Goal: Information Seeking & Learning: Learn about a topic

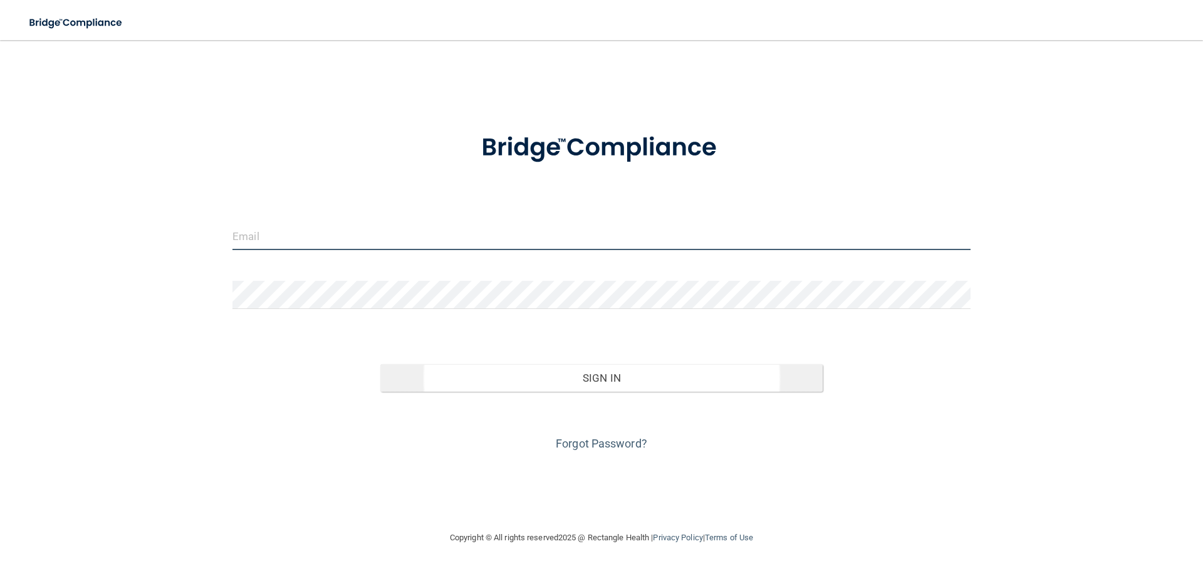
type input "[PERSON_NAME][EMAIL_ADDRESS][DOMAIN_NAME]"
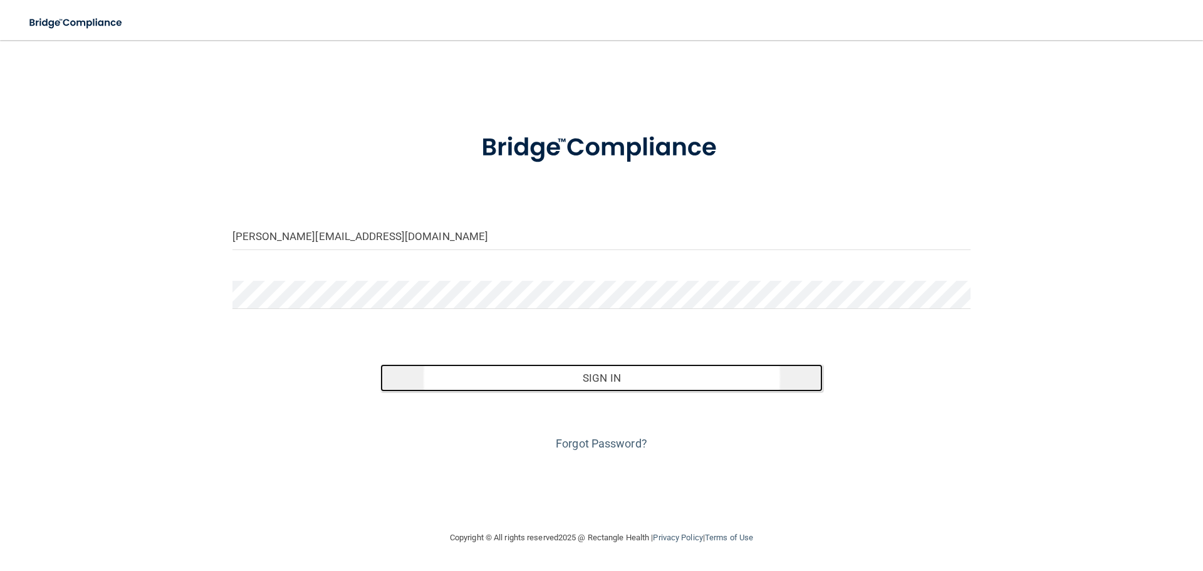
click at [578, 386] on button "Sign In" at bounding box center [601, 378] width 443 height 28
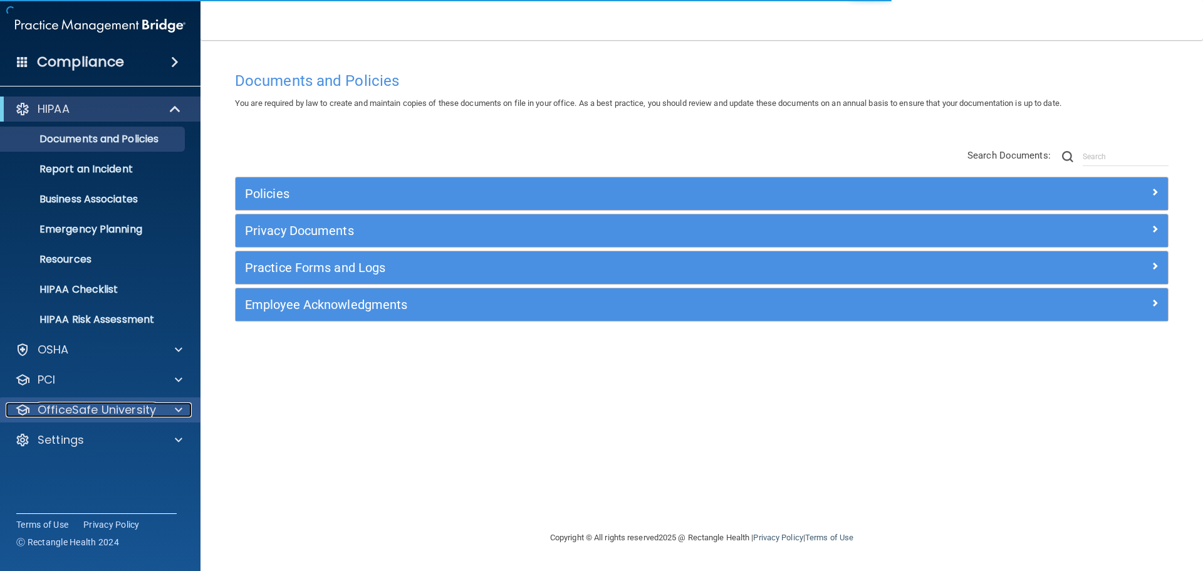
click at [125, 407] on p "OfficeSafe University" at bounding box center [97, 409] width 118 height 15
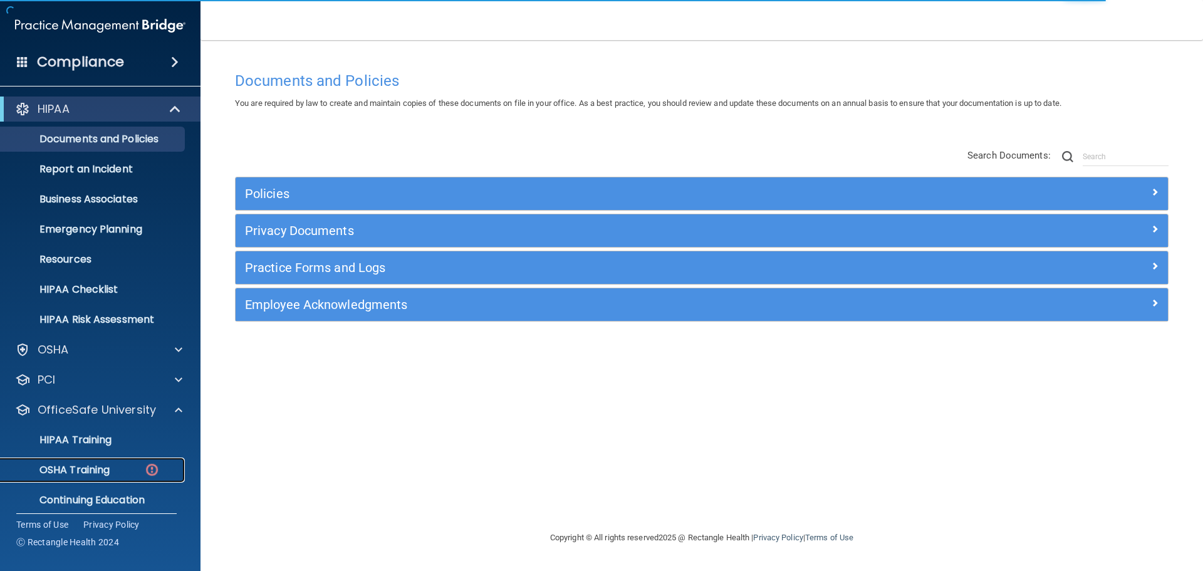
click at [123, 478] on link "OSHA Training" at bounding box center [85, 470] width 197 height 25
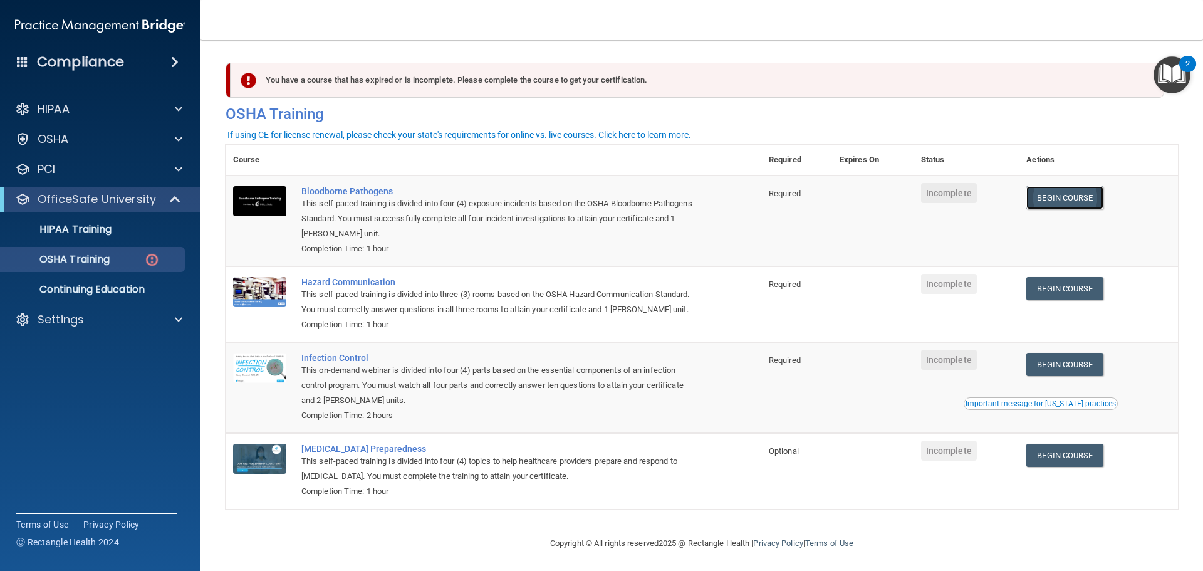
click at [1074, 204] on link "Begin Course" at bounding box center [1065, 197] width 76 height 23
click at [1057, 189] on link "Begin Course" at bounding box center [1065, 197] width 76 height 23
